Goal: Use online tool/utility: Utilize a website feature to perform a specific function

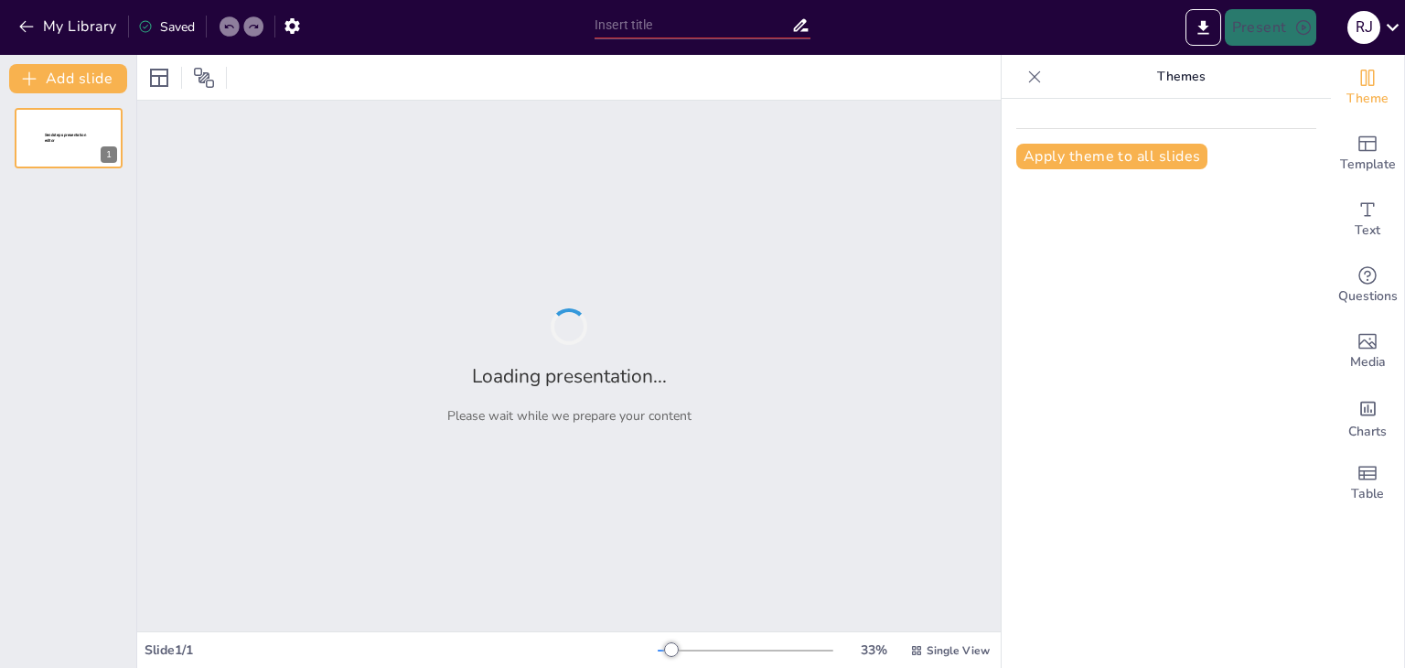
type input "Aplicabilidad del CRM en Diferentes Sectores"
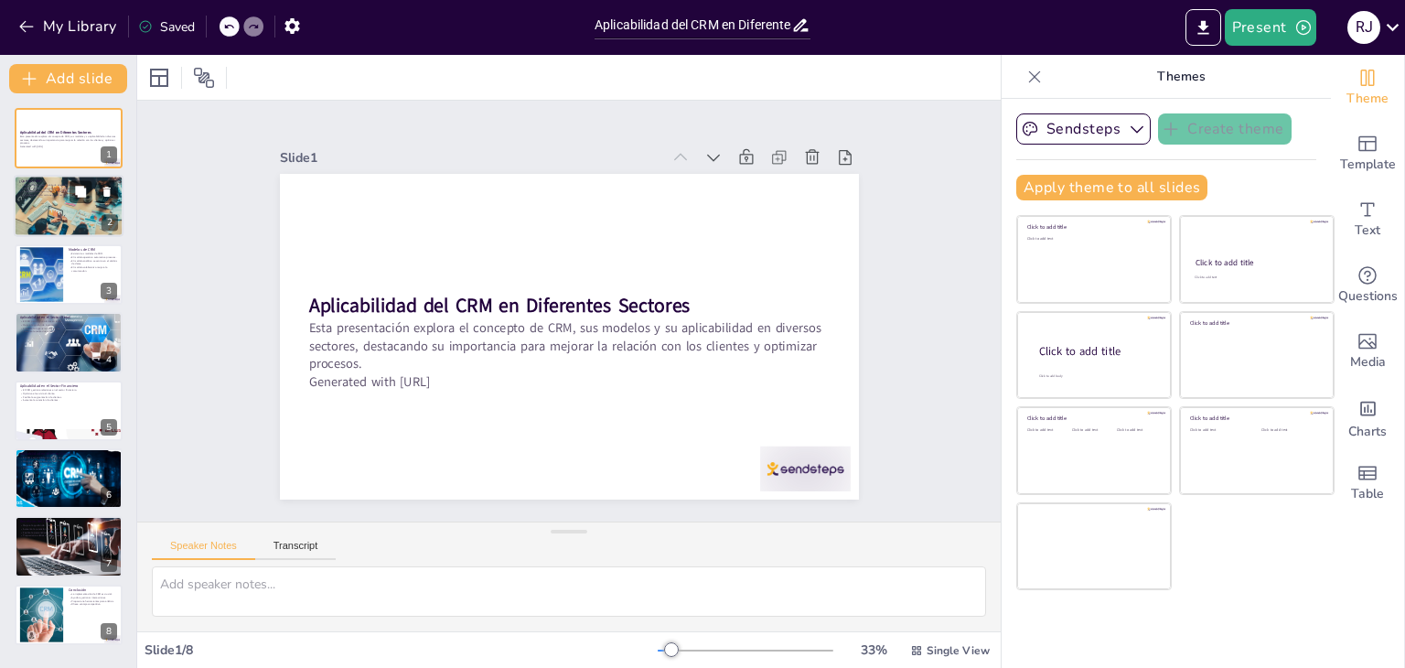
click at [60, 214] on div at bounding box center [69, 205] width 110 height 73
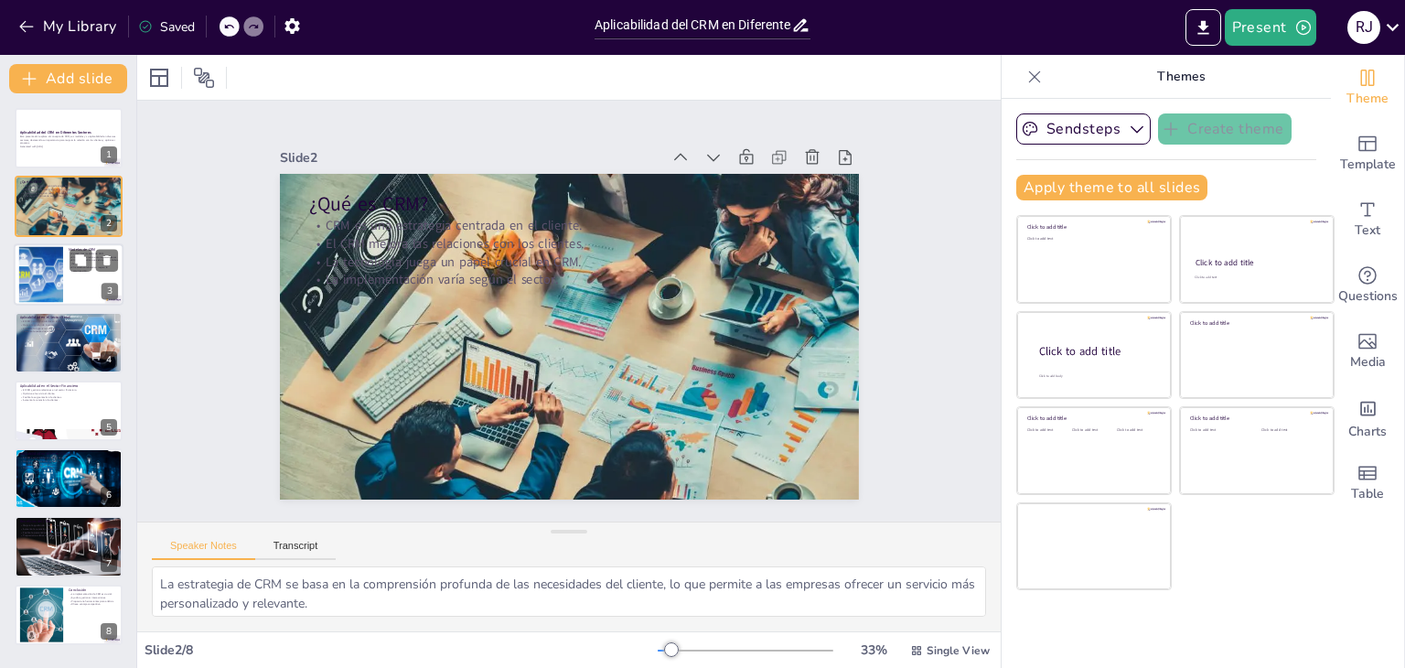
click at [67, 290] on div at bounding box center [69, 274] width 110 height 62
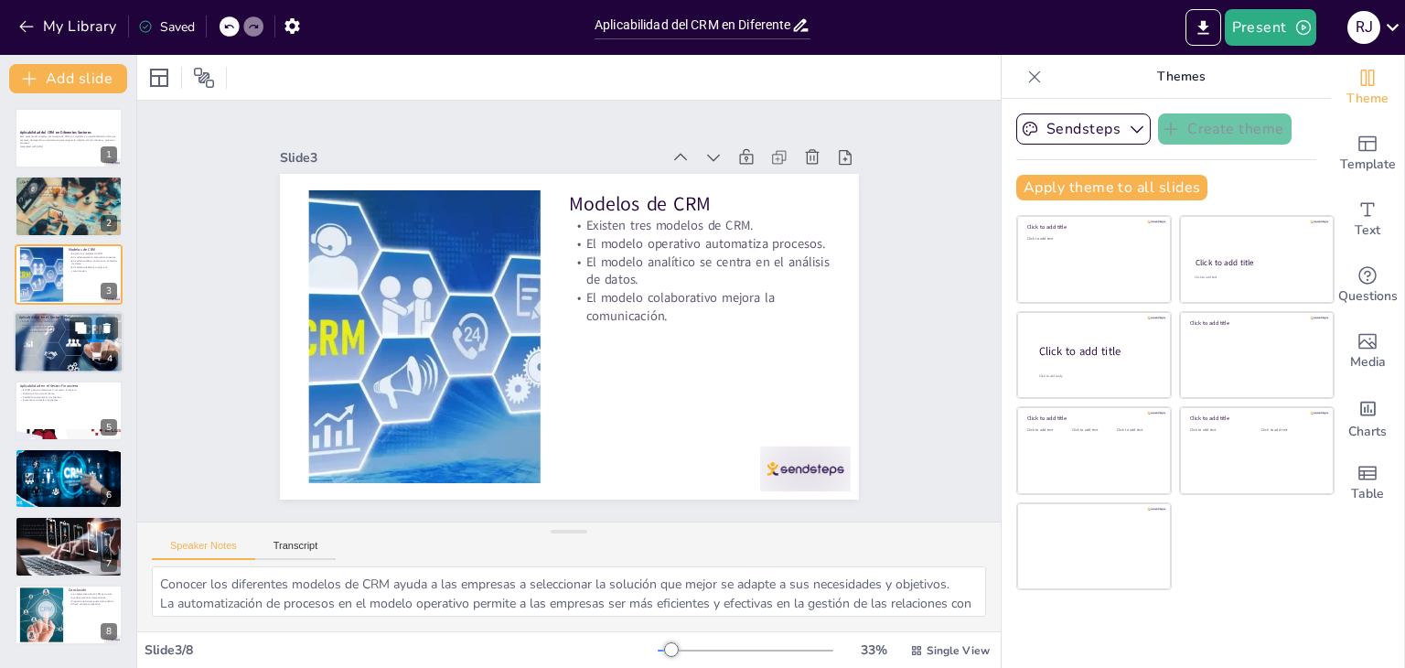
click at [70, 339] on div at bounding box center [69, 343] width 110 height 78
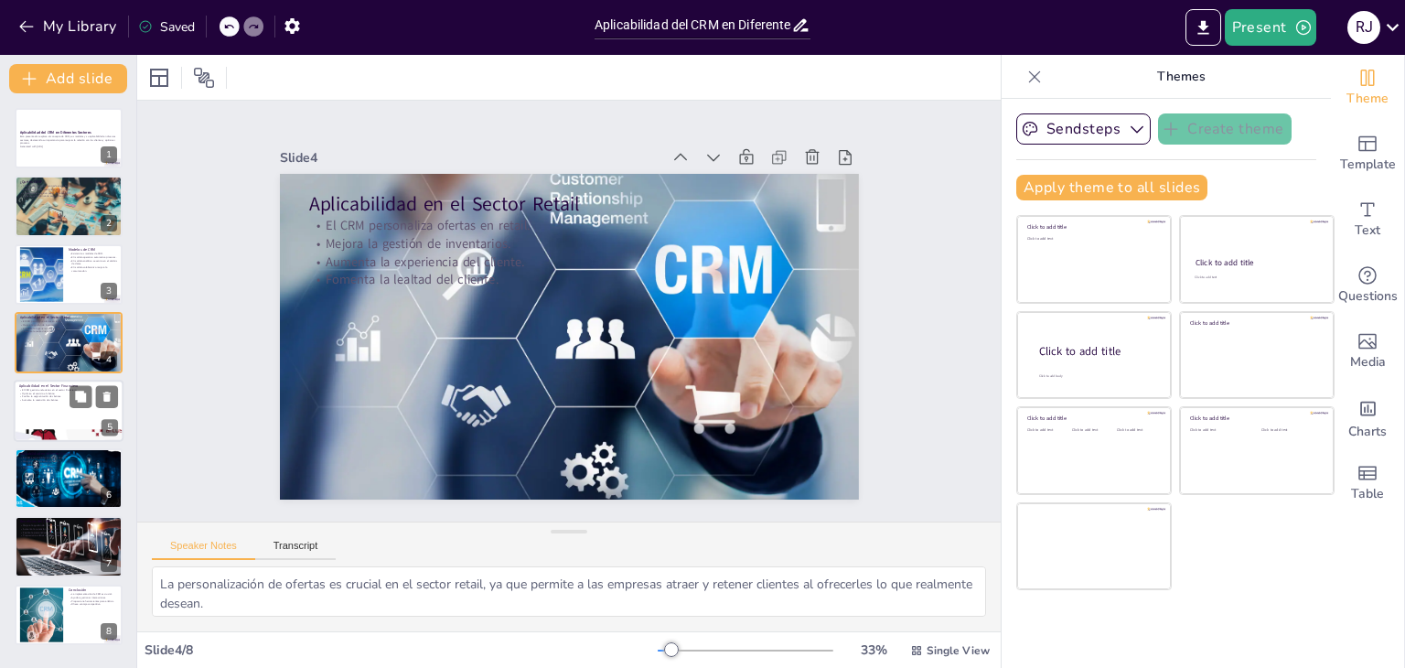
click at [51, 425] on div at bounding box center [69, 411] width 110 height 62
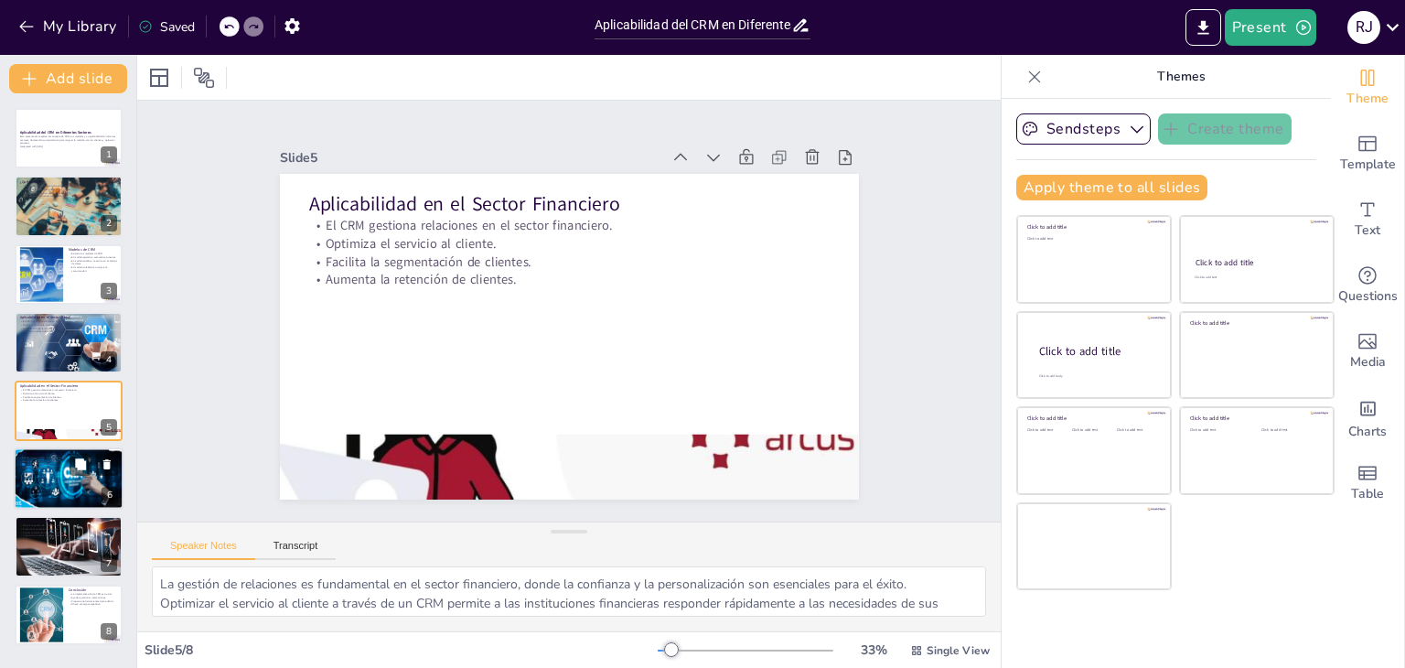
click at [51, 489] on div at bounding box center [68, 478] width 119 height 62
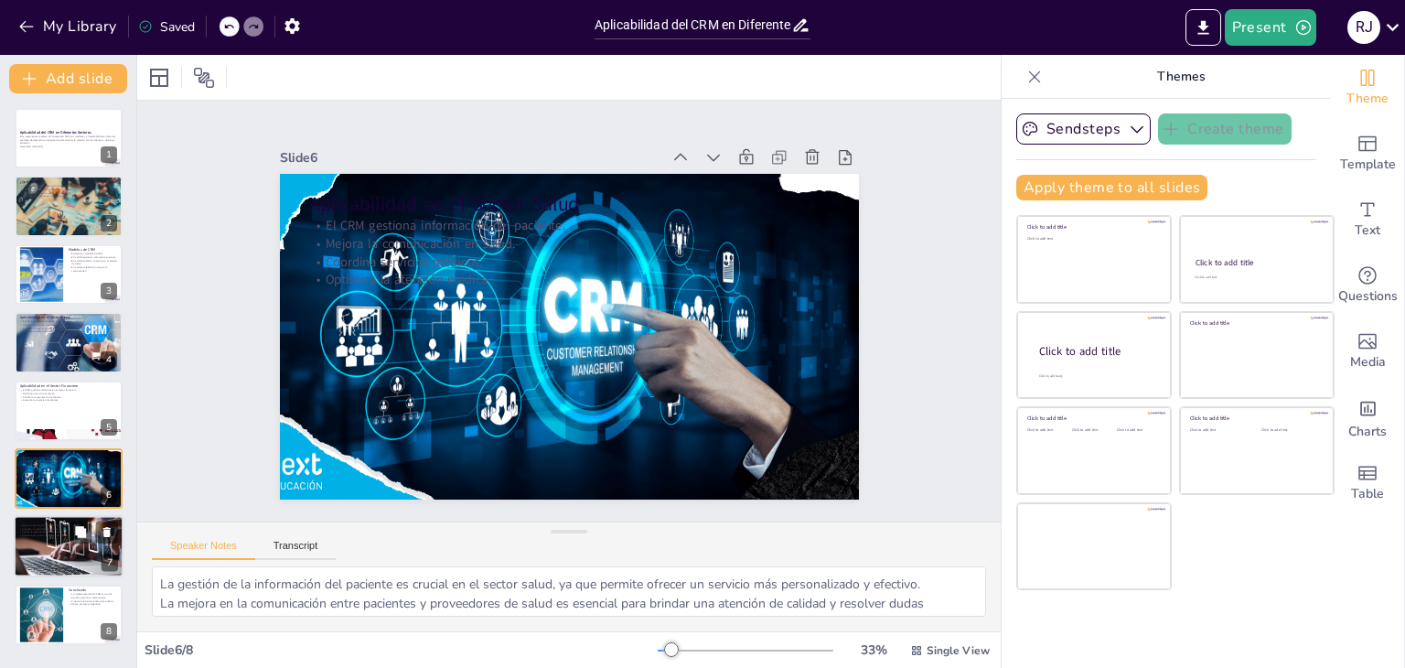
click at [54, 540] on div at bounding box center [69, 546] width 110 height 73
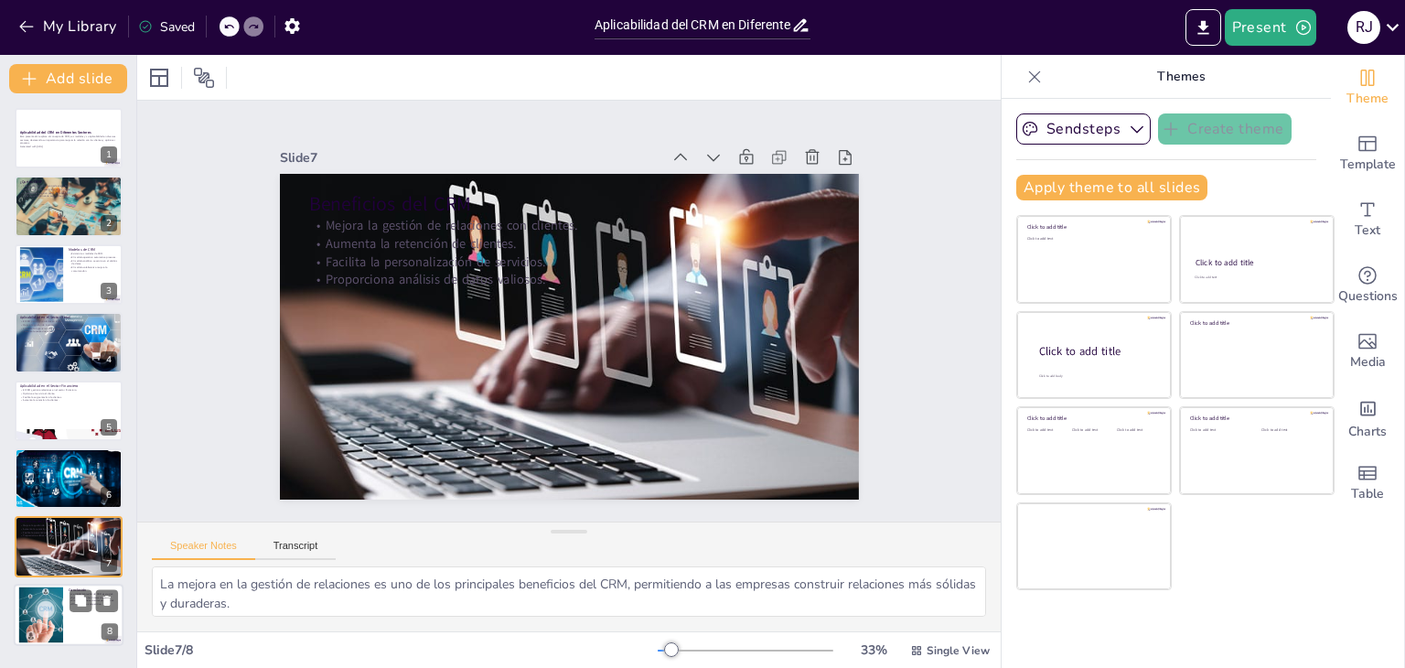
click at [48, 634] on div at bounding box center [41, 615] width 74 height 56
type textarea "La implementación de un CRM es fundamental para que las empresas puedan mejorar…"
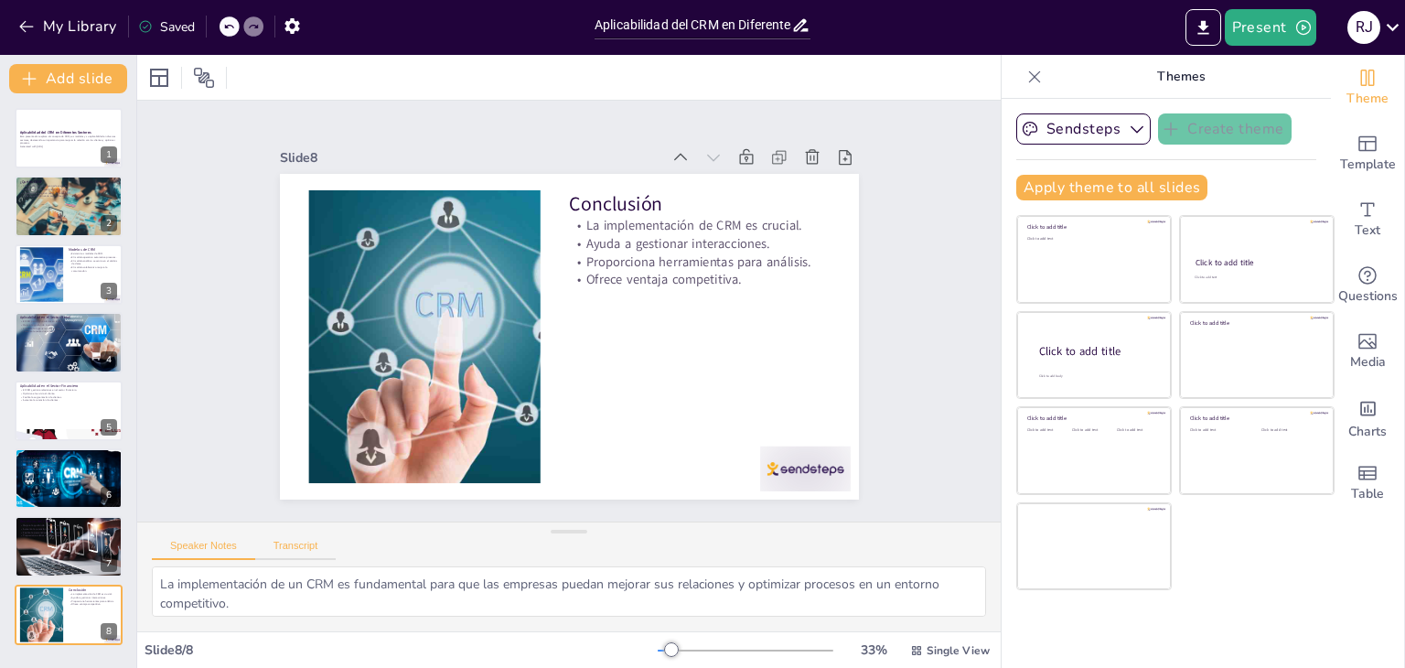
click at [292, 539] on div "Speaker Notes Transcript" at bounding box center [244, 548] width 184 height 24
click at [213, 553] on button "Speaker Notes" at bounding box center [203, 550] width 103 height 20
click at [1275, 21] on button "Present" at bounding box center [1271, 27] width 92 height 37
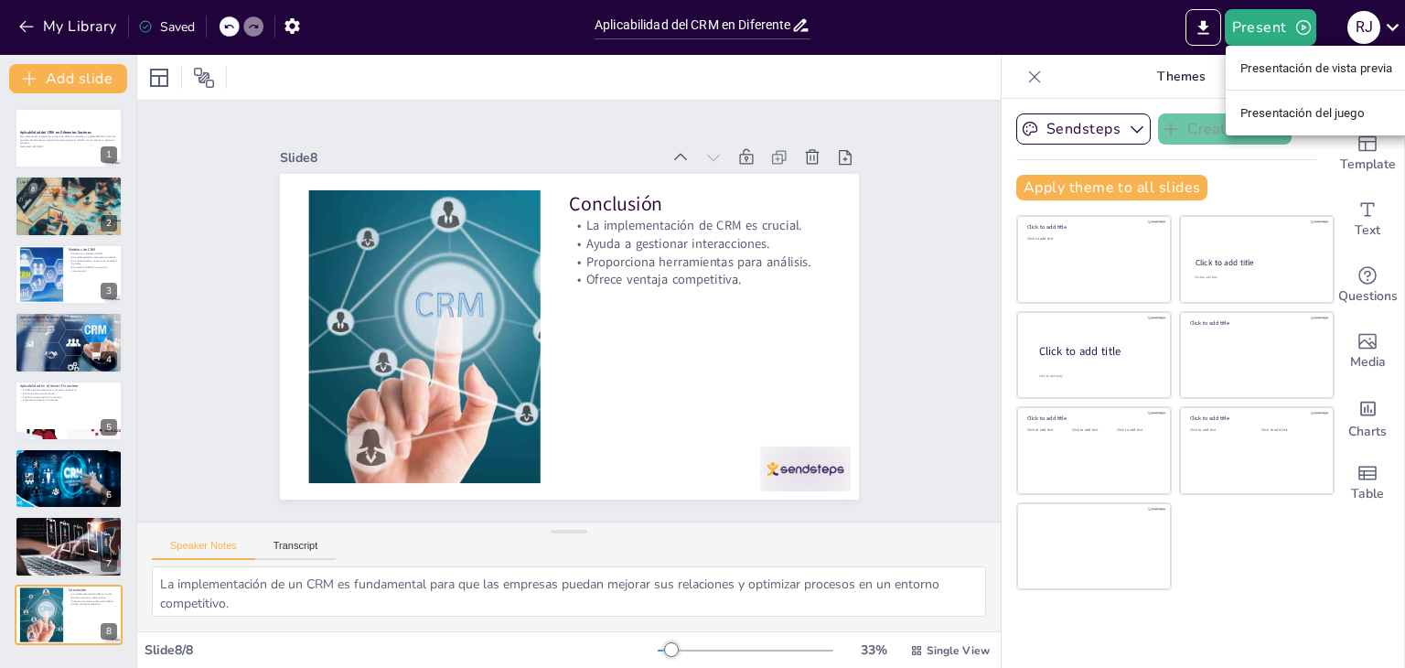
click at [1294, 68] on font "Presentación de vista previa" at bounding box center [1317, 68] width 153 height 14
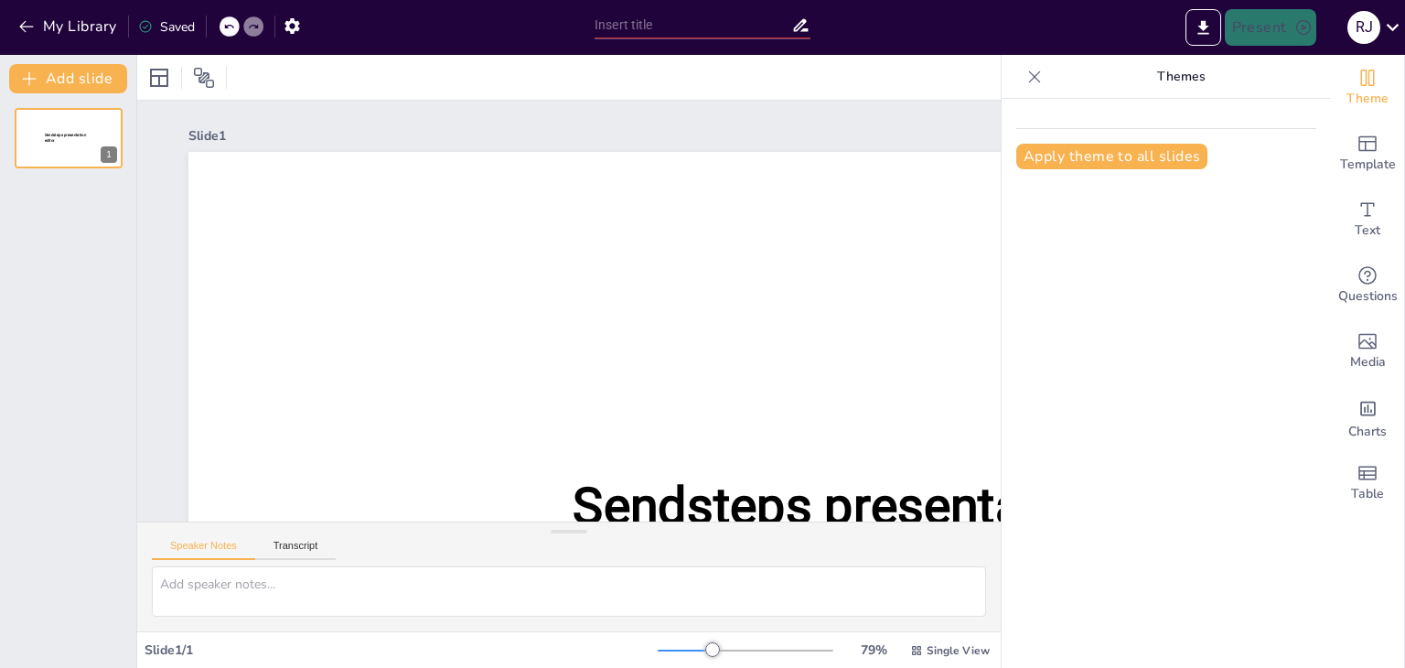
type input "Aplicabilidad del CRM en Diferentes Sectores"
